Goal: Navigation & Orientation: Go to known website

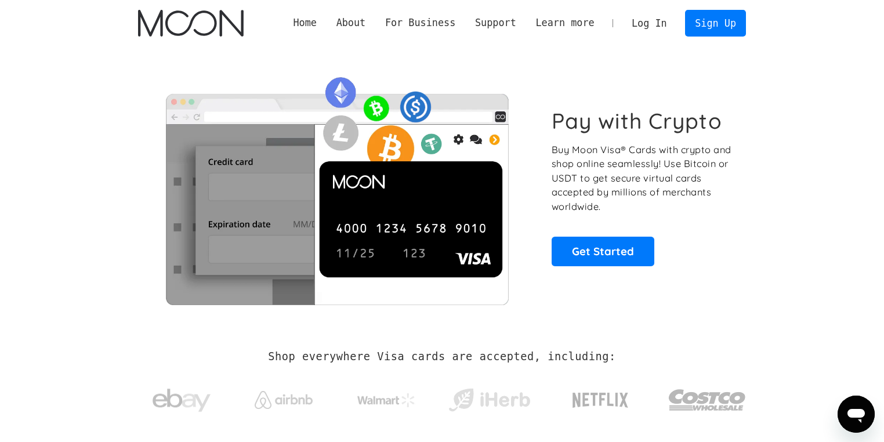
click at [639, 14] on link "Log In" at bounding box center [649, 23] width 54 height 26
